Goal: Information Seeking & Learning: Check status

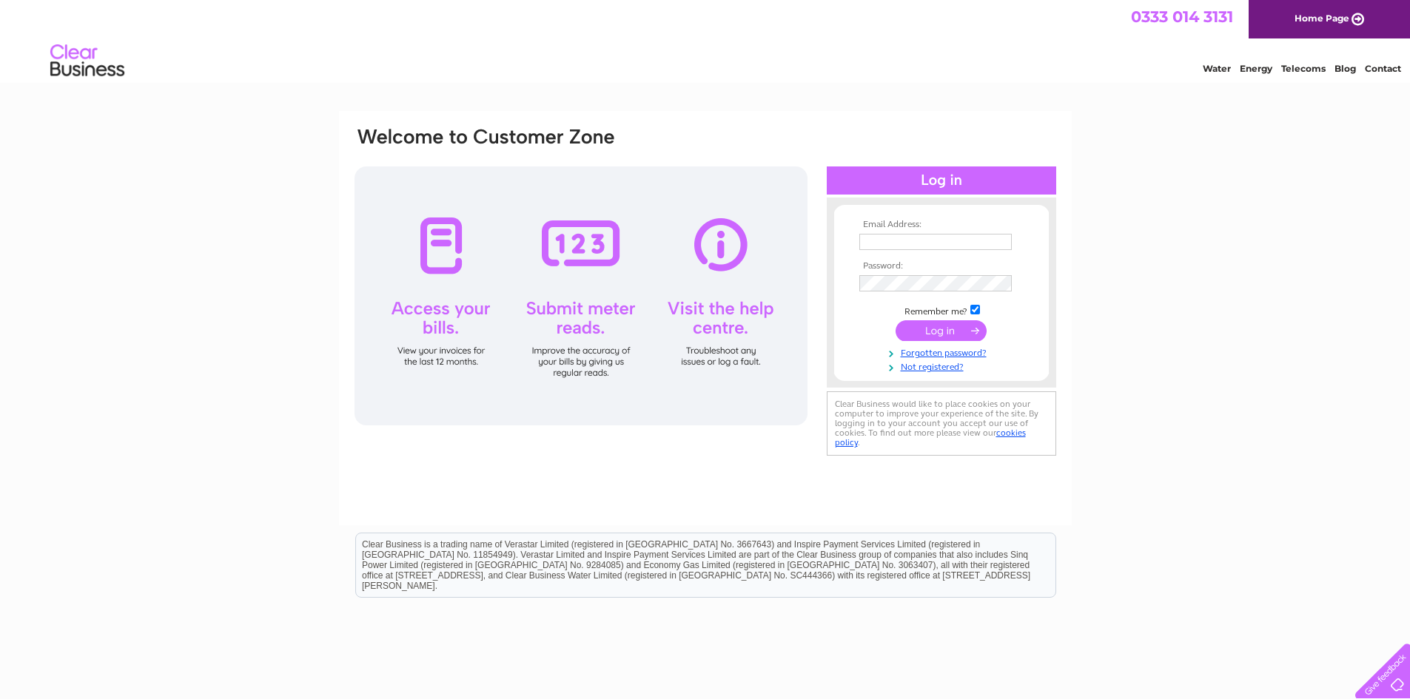
type input "tmcgowan@fin-maintenance.com"
click at [942, 328] on input "submit" at bounding box center [940, 330] width 91 height 21
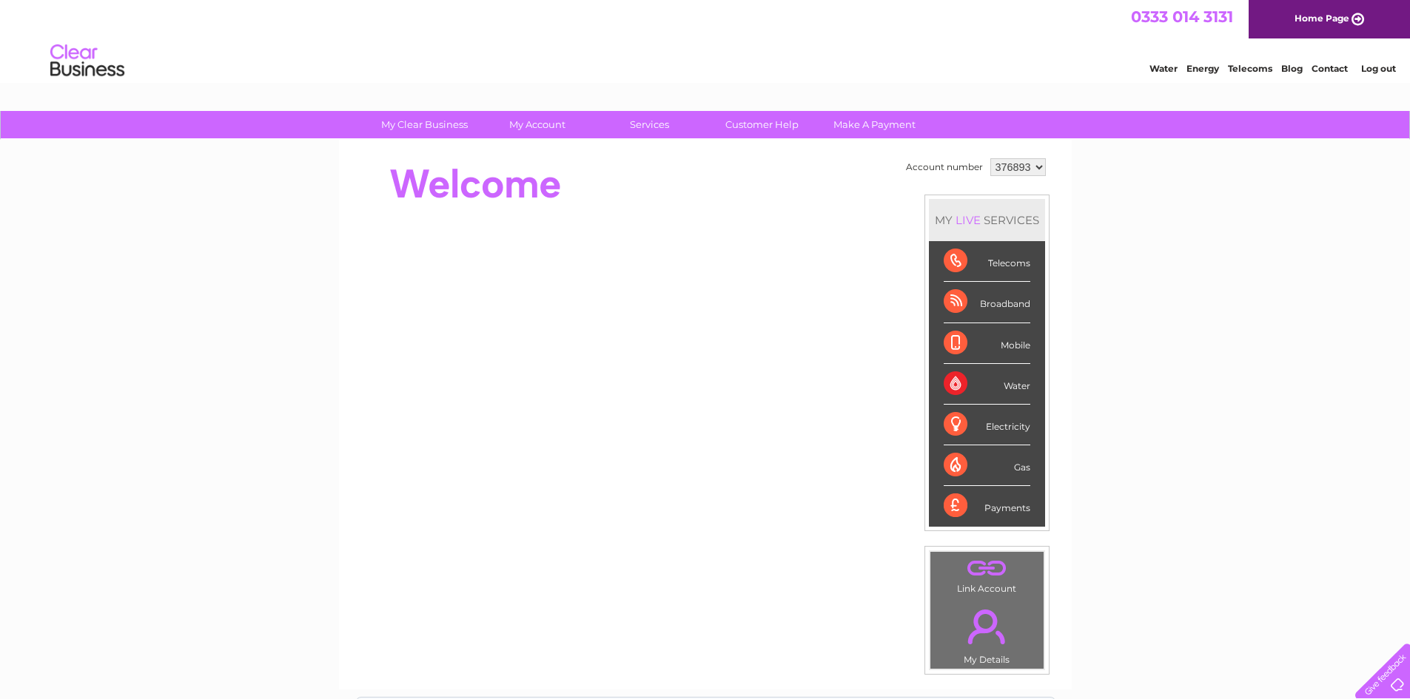
click at [997, 304] on div "Broadband" at bounding box center [986, 302] width 87 height 41
click at [662, 129] on link "Services" at bounding box center [649, 124] width 122 height 27
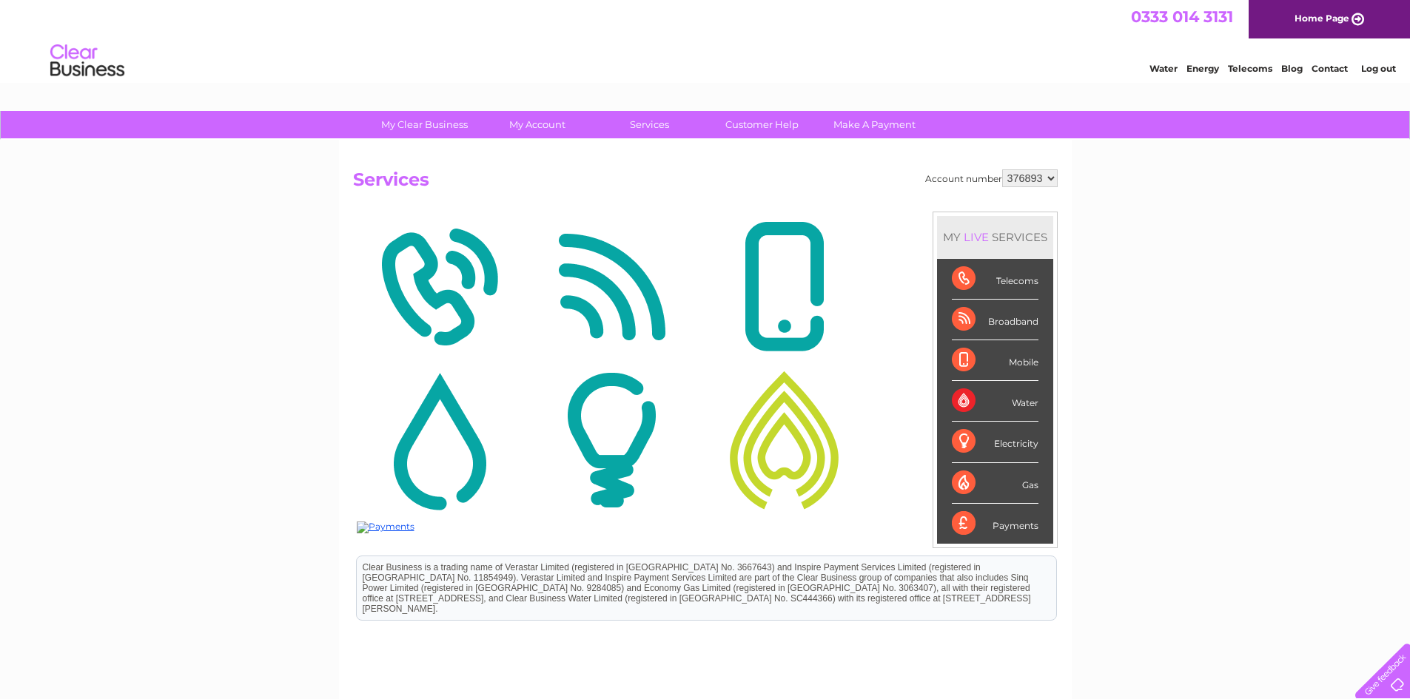
click at [662, 129] on link "Services" at bounding box center [649, 124] width 122 height 27
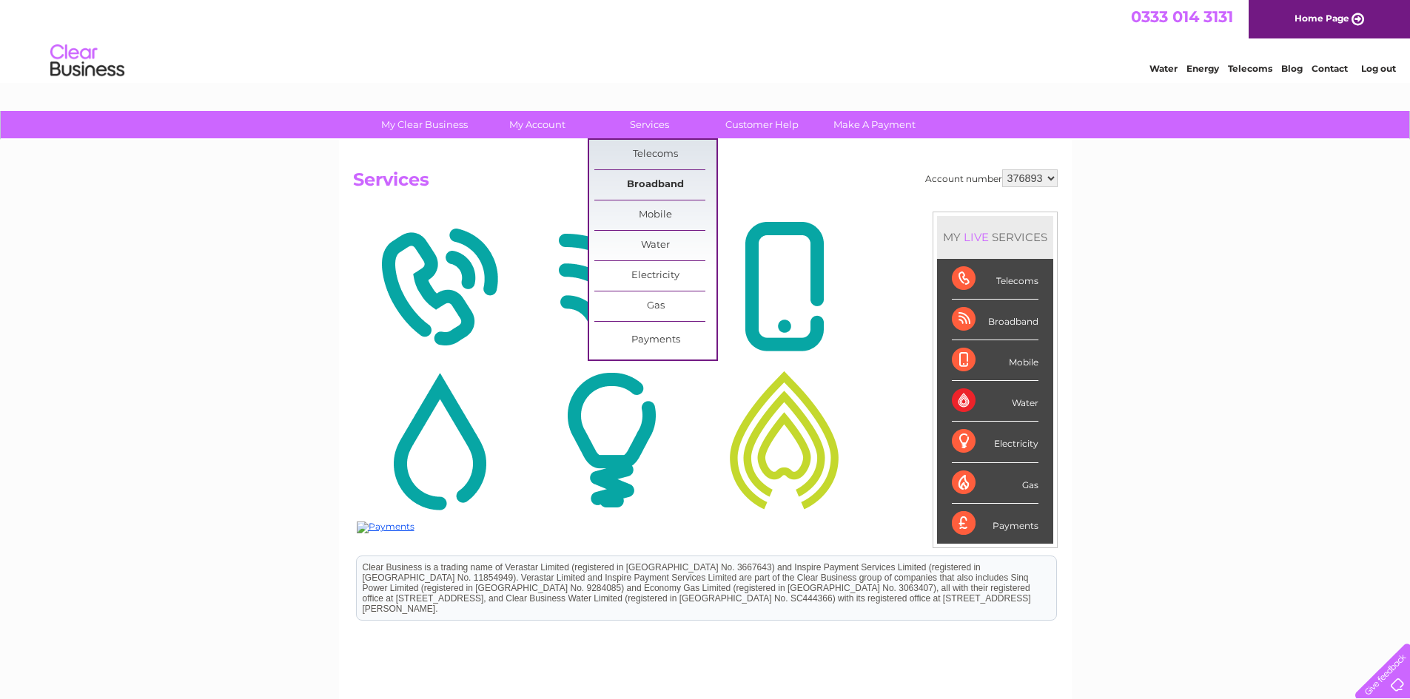
click at [656, 181] on link "Broadband" at bounding box center [655, 185] width 122 height 30
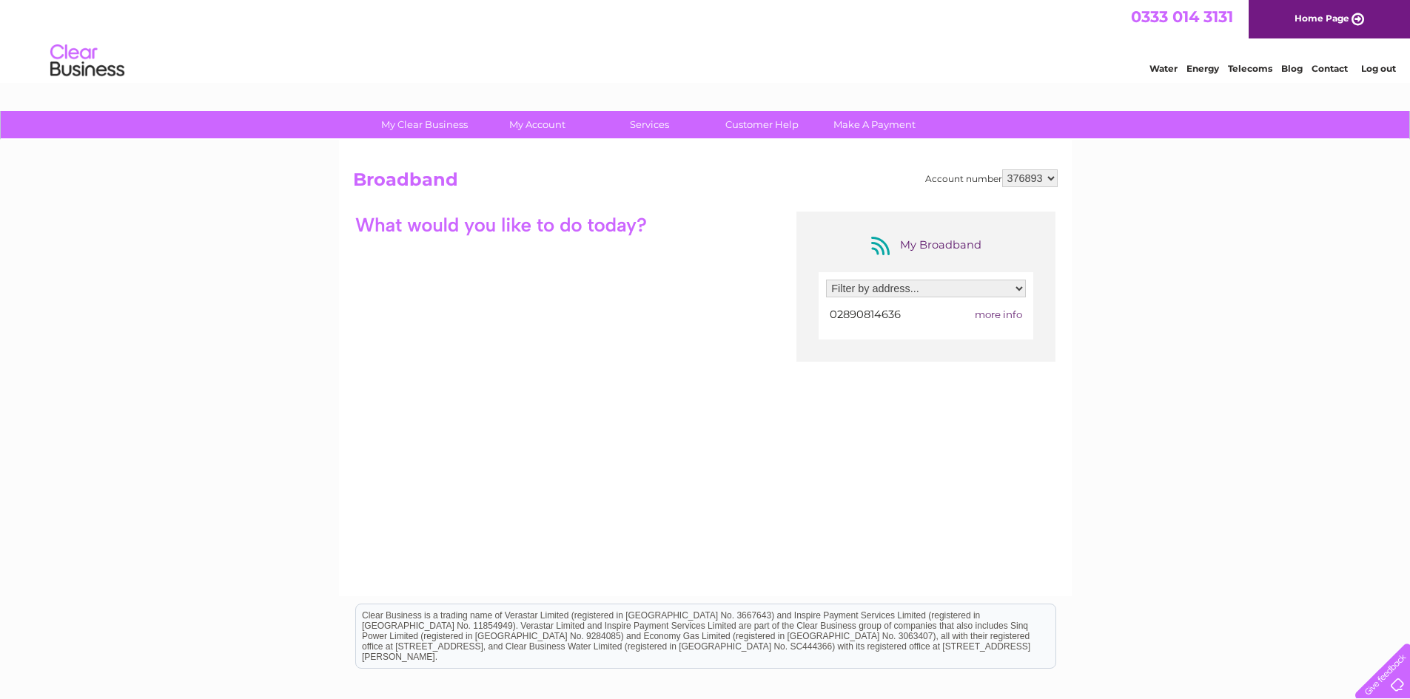
click at [992, 314] on span "more info" at bounding box center [997, 315] width 47 height 12
click at [998, 314] on span "more info" at bounding box center [997, 315] width 47 height 12
click at [1019, 291] on select "Filter by address... Fin Engineering, 541 Saintfield Rd, Carryduff, Belfast, BT…" at bounding box center [926, 289] width 200 height 18
click at [1014, 404] on div "My Broadband Filter by address... Fin Engineering, 541 Saintfield Rd, Carryduff…" at bounding box center [705, 356] width 704 height 289
click at [886, 312] on span "02890814636" at bounding box center [864, 314] width 71 height 13
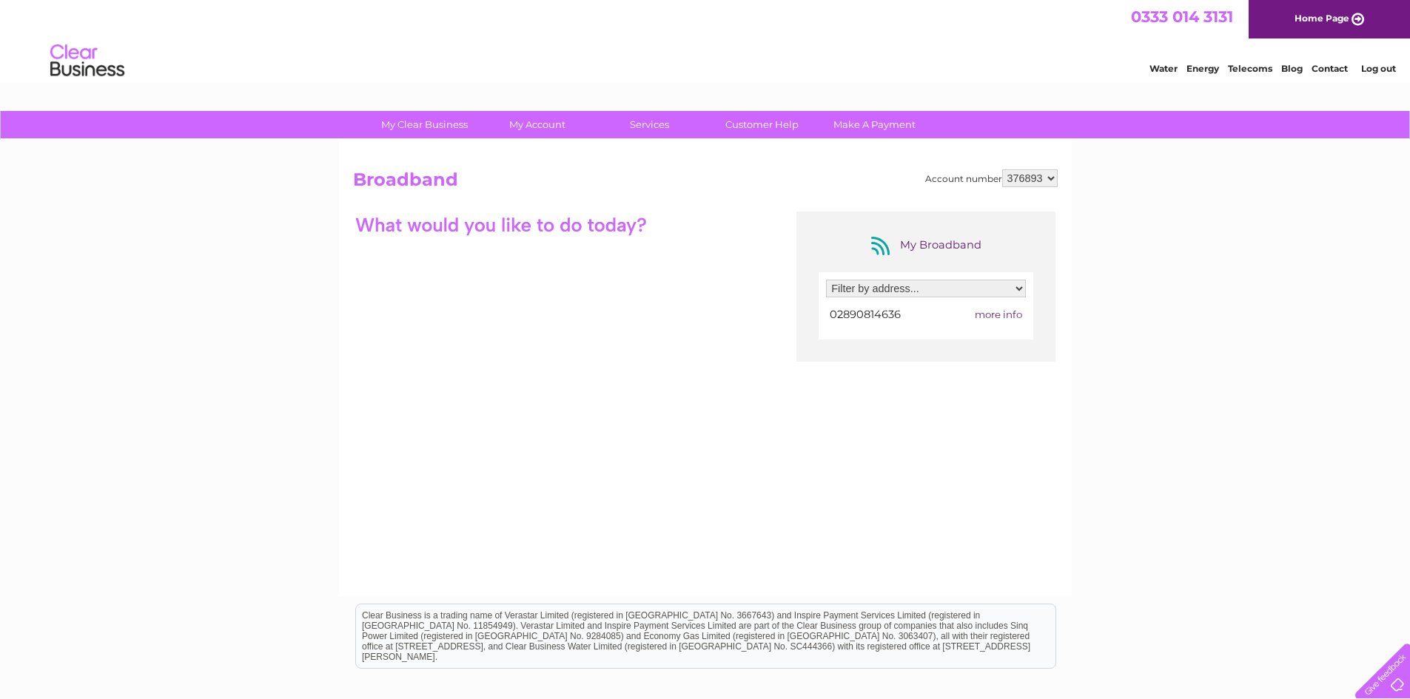
click at [999, 314] on span "more info" at bounding box center [997, 315] width 47 height 12
click at [906, 249] on div "My Broadband" at bounding box center [925, 246] width 118 height 24
click at [875, 250] on div "My Broadband" at bounding box center [925, 246] width 118 height 24
click at [781, 126] on link "Customer Help" at bounding box center [762, 124] width 122 height 27
